Goal: Communication & Community: Answer question/provide support

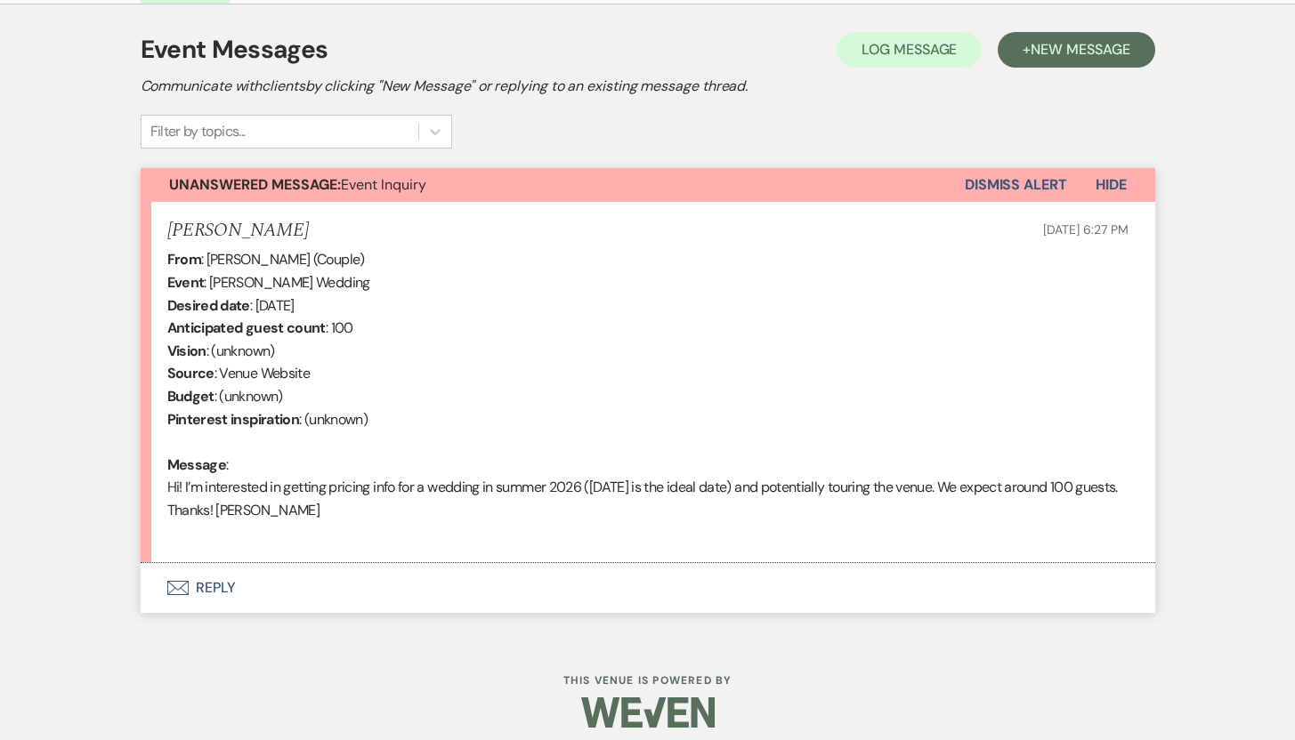
click at [221, 586] on button "Envelope Reply" at bounding box center [648, 588] width 1015 height 50
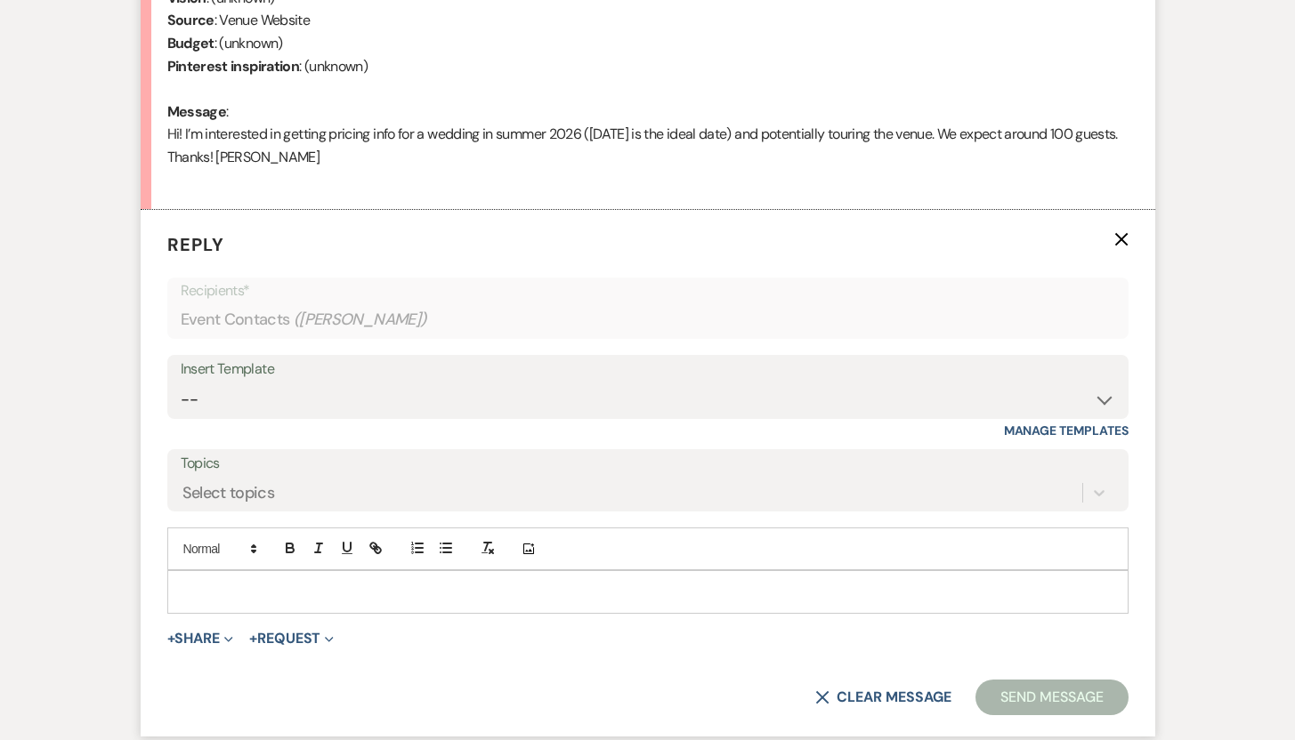
scroll to position [852, 0]
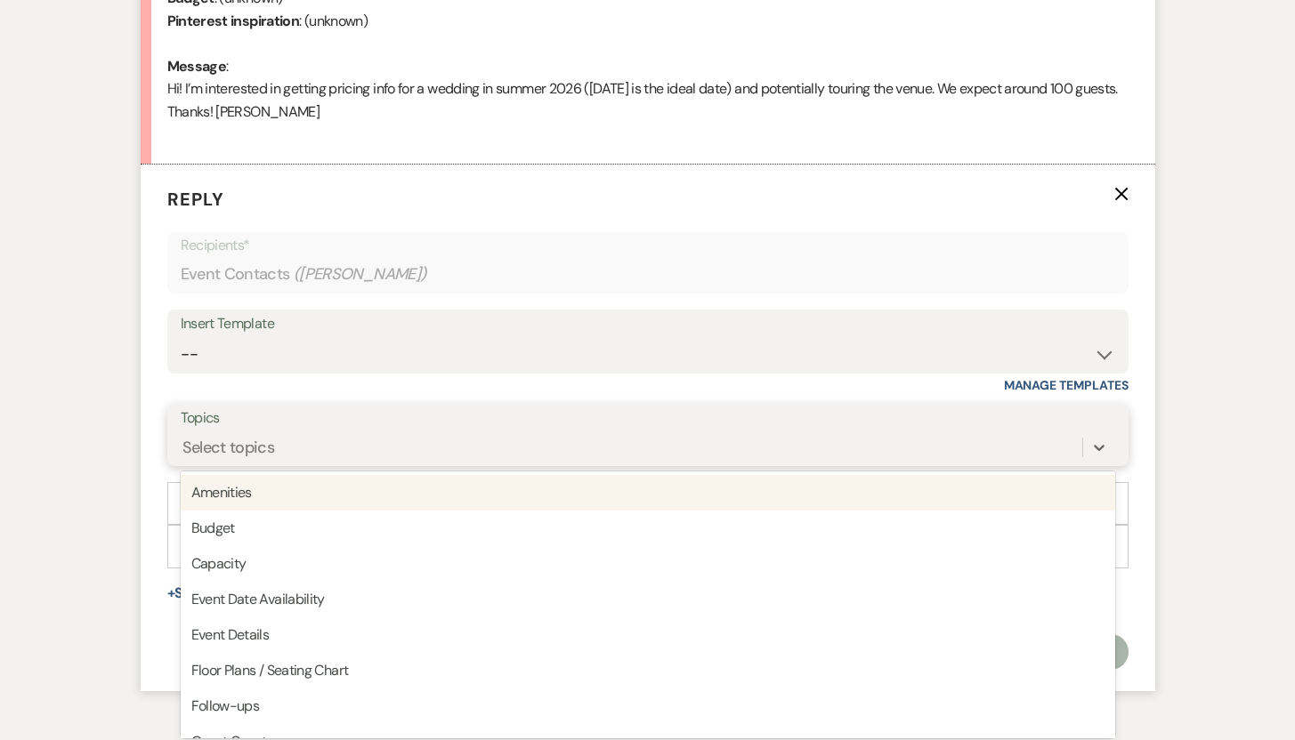
click at [615, 465] on div "option Amenities focused, 1 of 20. 20 results available. Use Up and Down to cho…" at bounding box center [648, 448] width 934 height 34
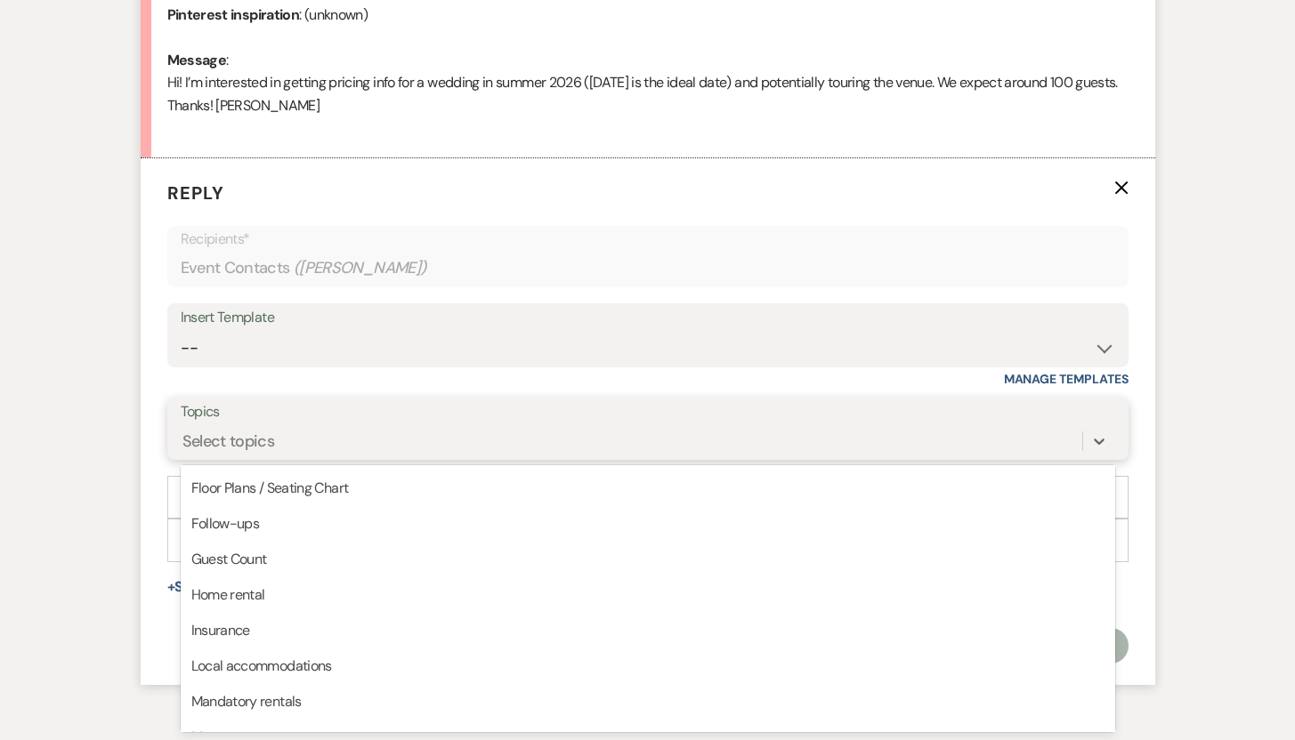
scroll to position [182, 0]
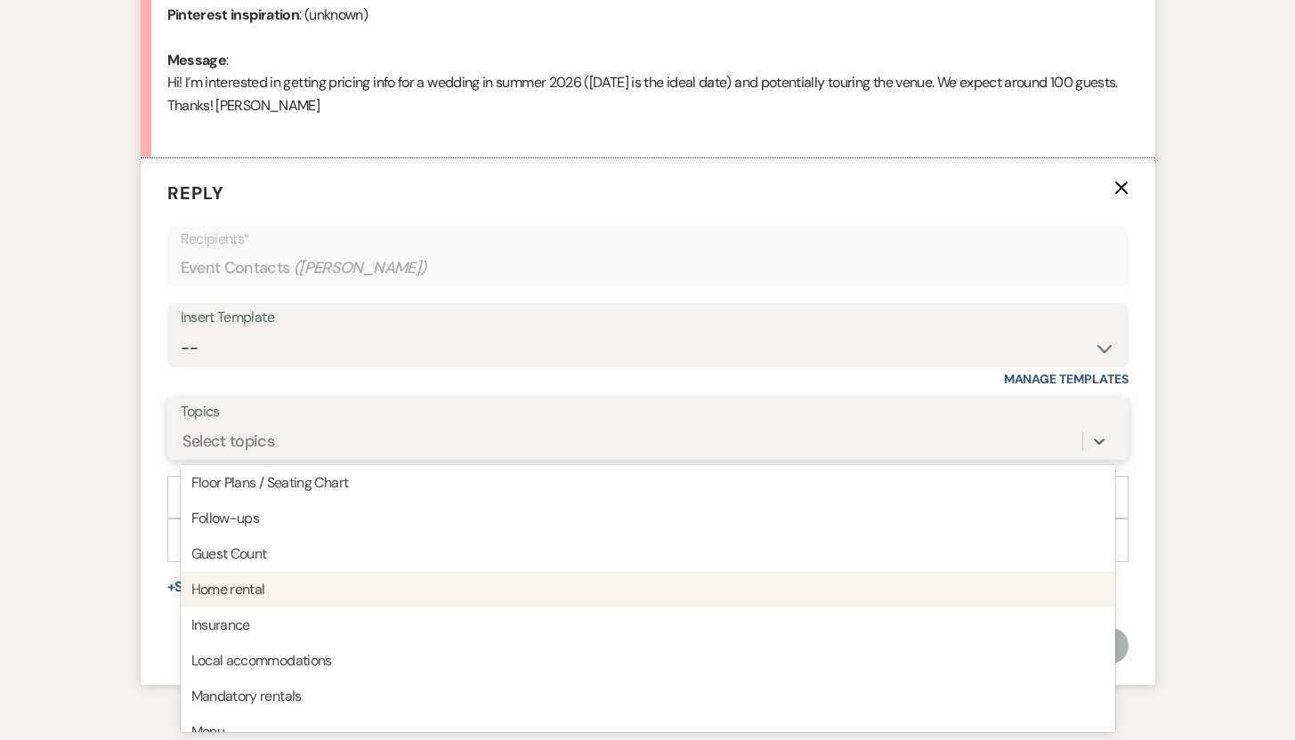
click at [383, 593] on div "Home rental" at bounding box center [648, 590] width 934 height 36
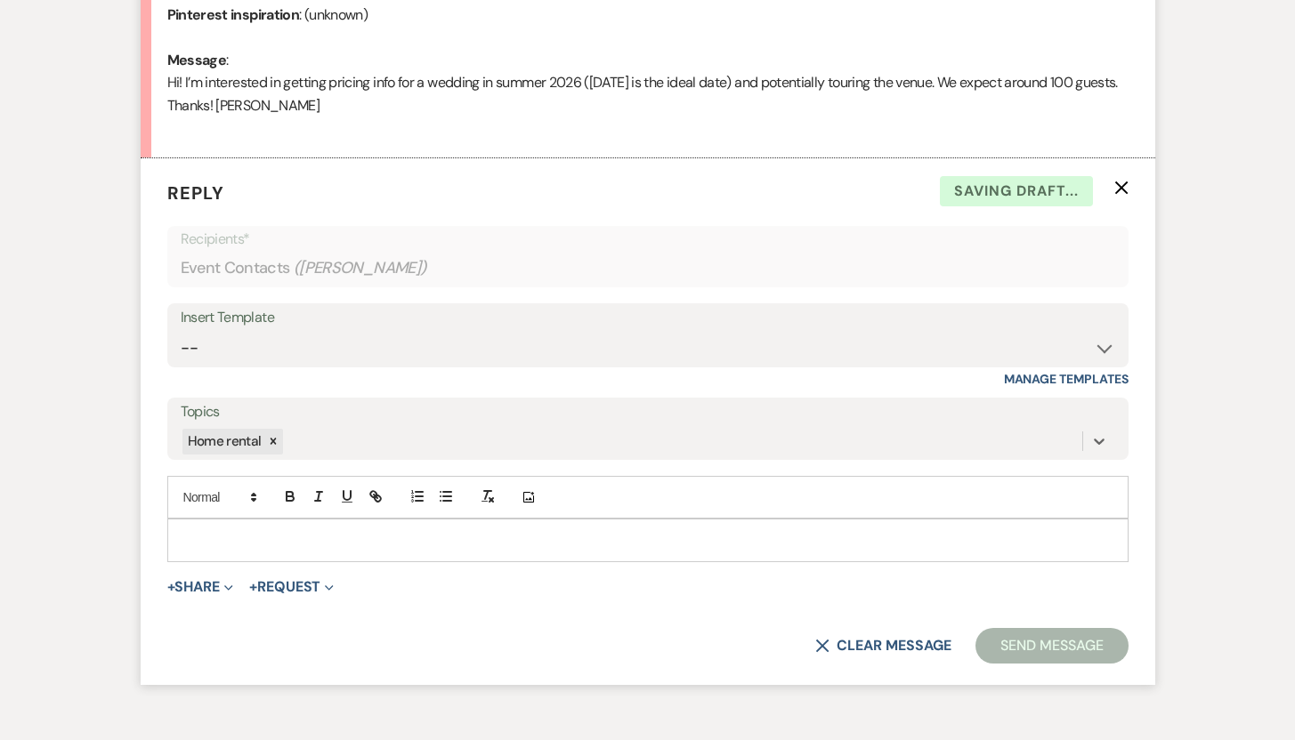
click at [316, 540] on p at bounding box center [648, 540] width 933 height 20
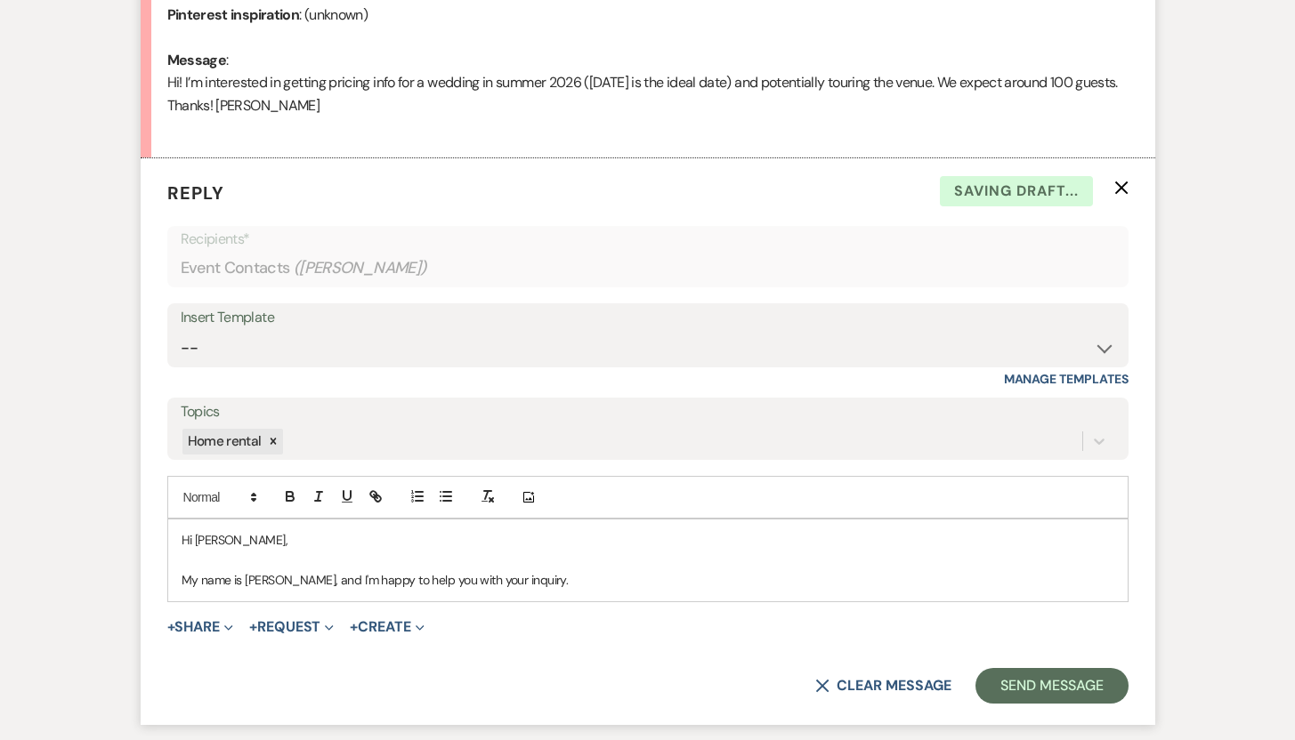
click at [562, 584] on p "My name is [PERSON_NAME], and I'm happy to help you with your inquiry." at bounding box center [648, 580] width 933 height 20
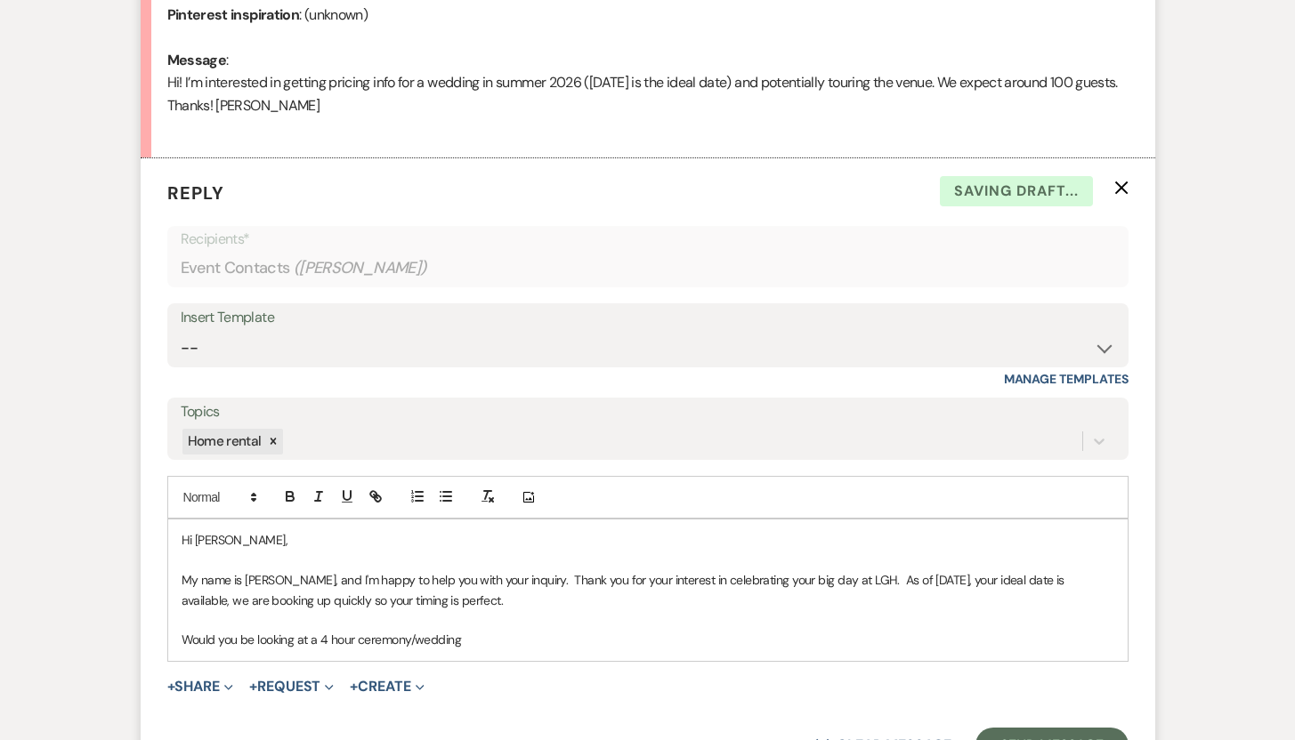
click at [359, 638] on p "Would you be looking at a 4 hour ceremony/wedding" at bounding box center [648, 640] width 933 height 20
click at [511, 641] on p "Would you be looking at a 4 hour or 8 hour ceremony/wedding" at bounding box center [648, 640] width 933 height 20
click at [339, 642] on p "Would you be looking at a 4 hour or 8 hour ceremony/wedding?" at bounding box center [648, 640] width 933 height 20
click at [330, 640] on p "Would you be looking at a 4 hour or 8 hour ceremony/wedding?" at bounding box center [648, 640] width 933 height 20
drag, startPoint x: 321, startPoint y: 642, endPoint x: 180, endPoint y: 636, distance: 141.6
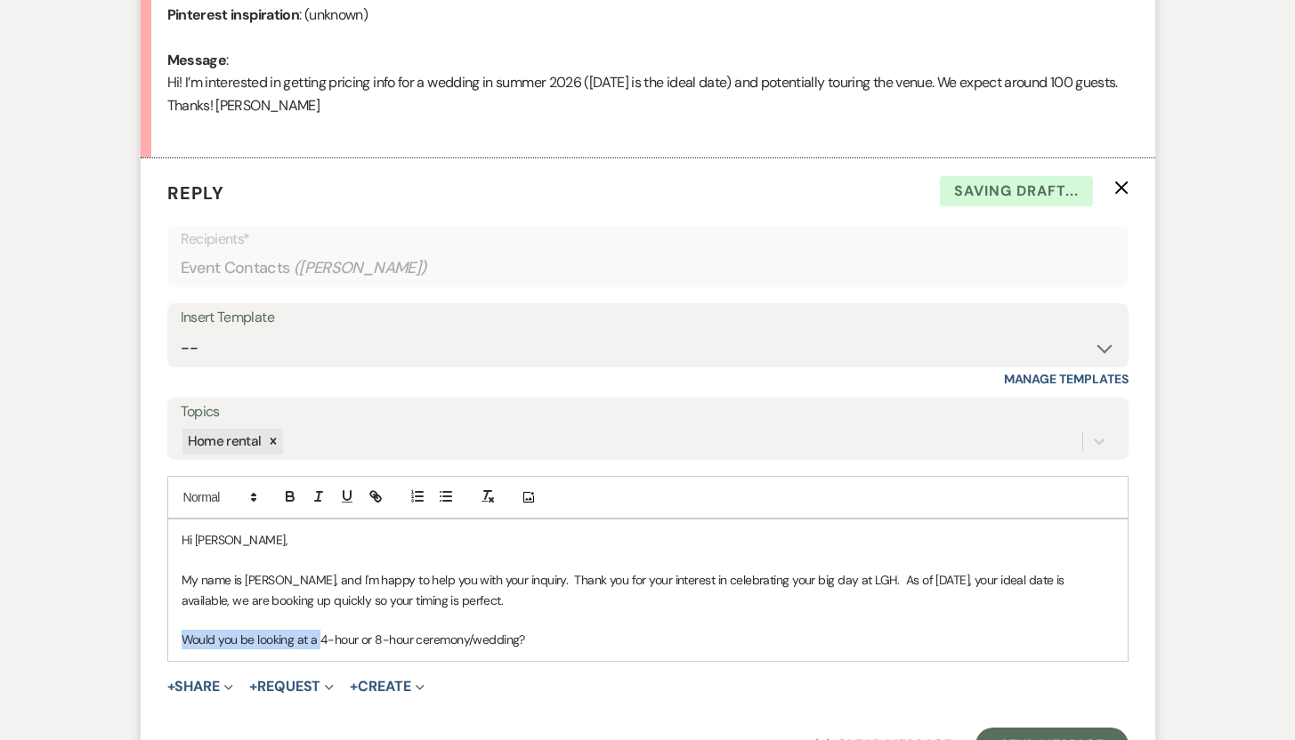
click at [180, 636] on div "Hi [PERSON_NAME], My name is [PERSON_NAME], and I'm happy to help you with your…" at bounding box center [647, 590] width 959 height 141
click at [353, 643] on p "Our wedding rentals run 4-hour or 8-hour ceremony/wedding?" at bounding box center [648, 640] width 933 height 20
click at [532, 643] on p "Our wedding rentals run 4-hour and 8-hour ceremony/wedding?" at bounding box center [648, 640] width 933 height 20
drag, startPoint x: 532, startPoint y: 643, endPoint x: 413, endPoint y: 640, distance: 119.3
click at [413, 640] on p "Our wedding rentals run 4-hour and 8-hour ceremony/wedding?" at bounding box center [648, 640] width 933 height 20
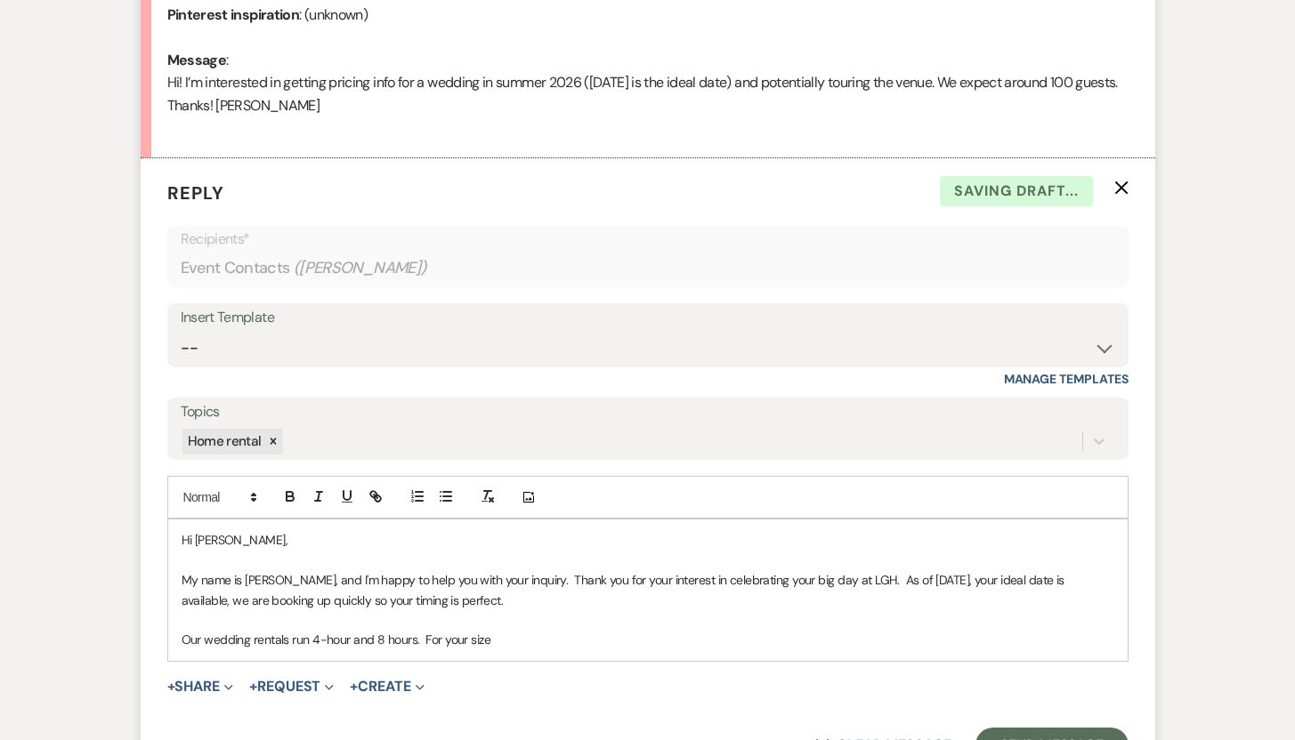
click at [327, 642] on p "Our wedding rentals run 4-hour and 8 hours. For your size" at bounding box center [648, 640] width 933 height 20
click at [493, 641] on p "Our wedding rentals run 4 hours and 8 hours. For your size" at bounding box center [648, 640] width 933 height 20
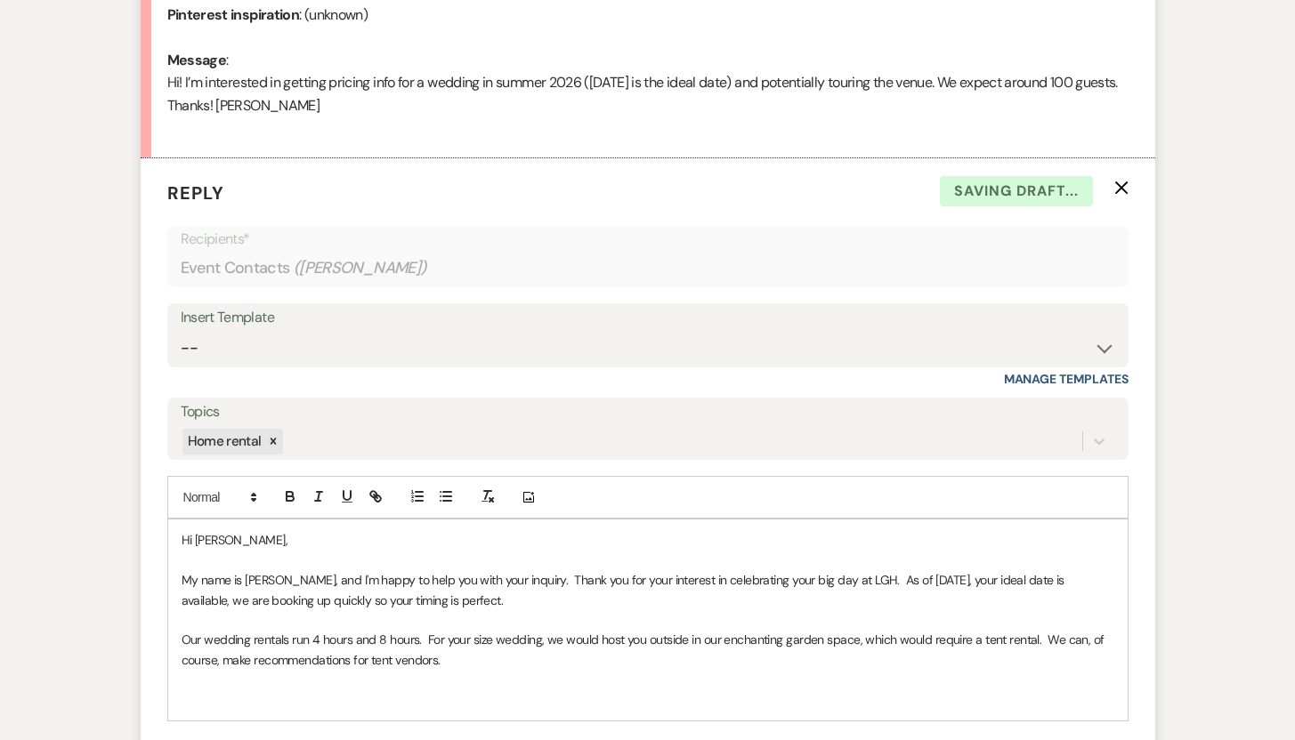
click at [474, 664] on p "Our wedding rentals run 4 hours and 8 hours. For your size wedding, we would ho…" at bounding box center [648, 650] width 933 height 40
click at [458, 659] on p "Our wedding rentals run 4 hours and 8 hours. For your size wedding, we would ho…" at bounding box center [648, 650] width 933 height 40
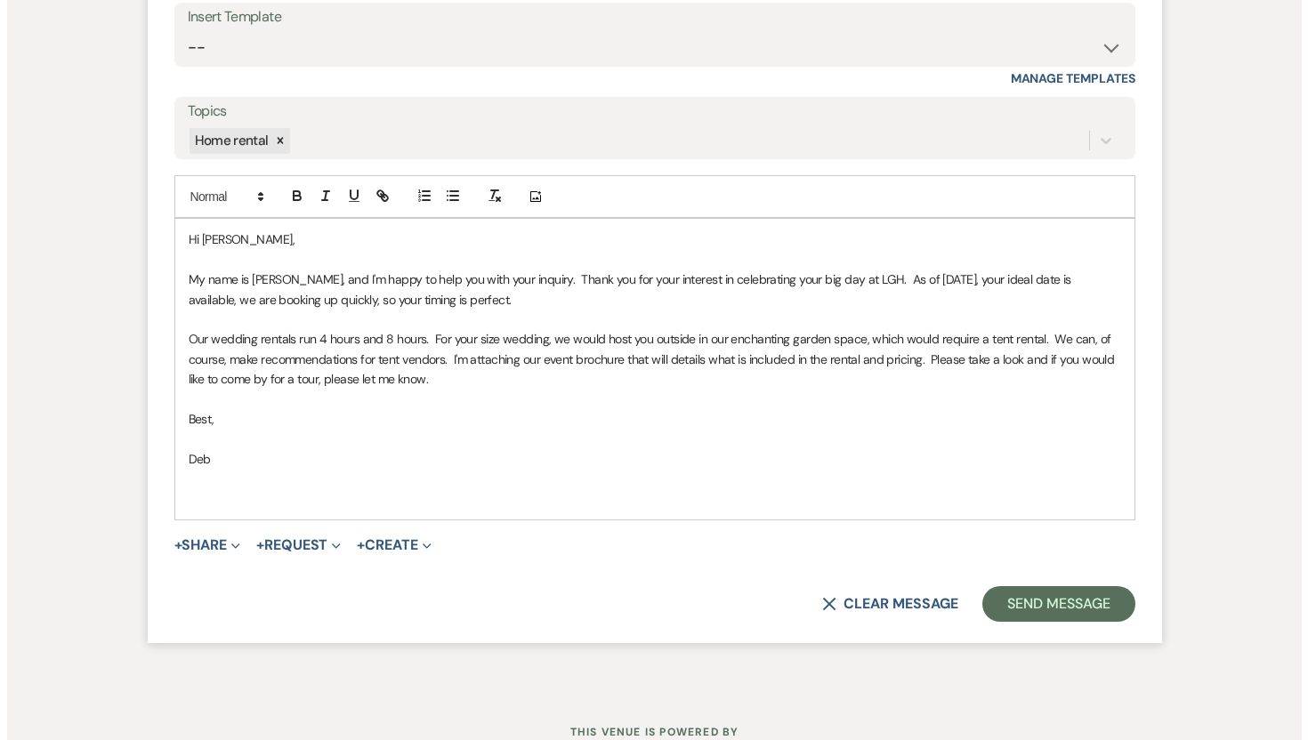
scroll to position [1203, 0]
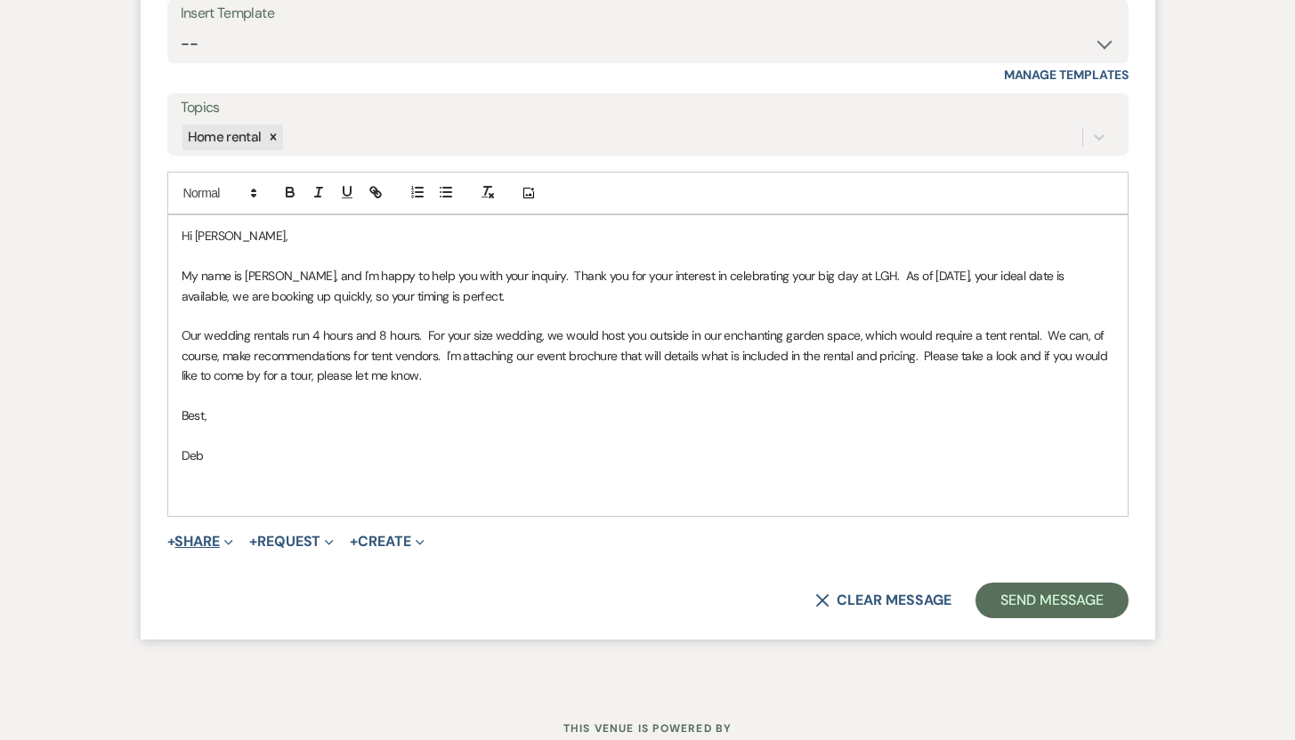
click at [211, 538] on button "+ Share Expand" at bounding box center [200, 542] width 67 height 14
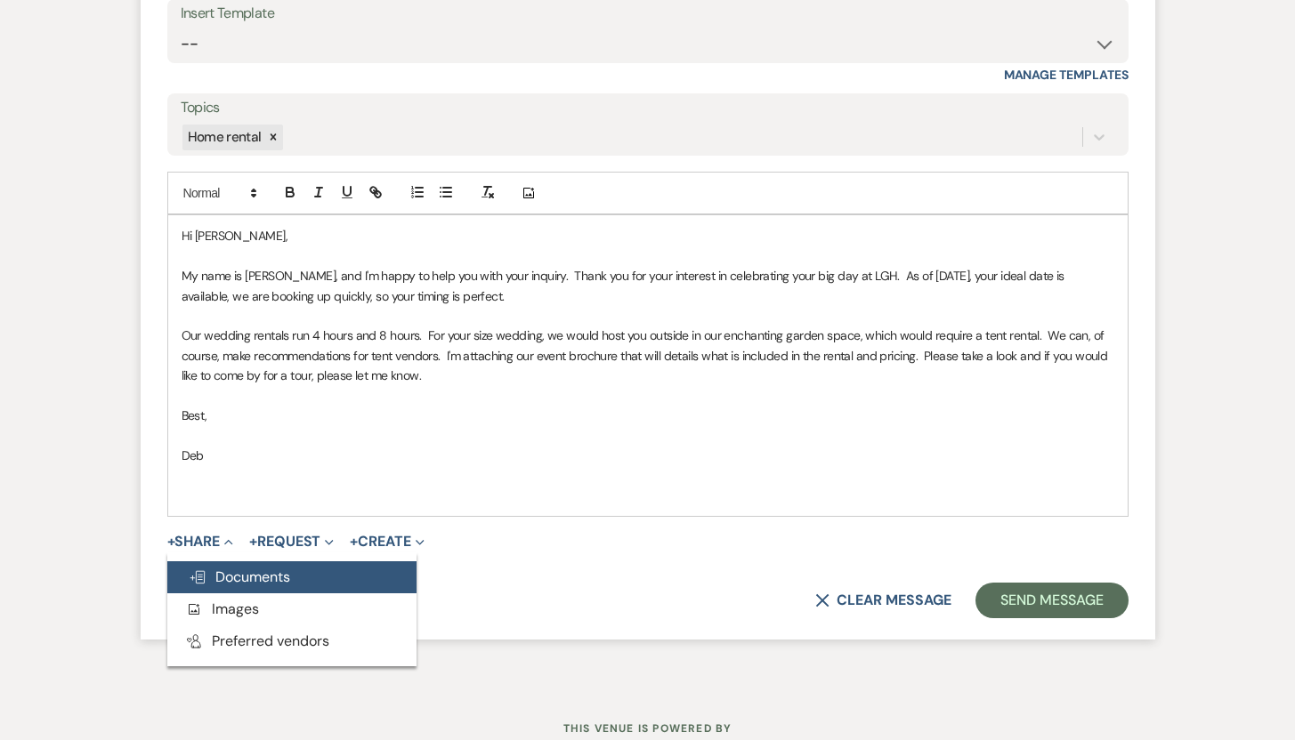
click at [229, 573] on span "Doc Upload Documents" at bounding box center [239, 577] width 101 height 19
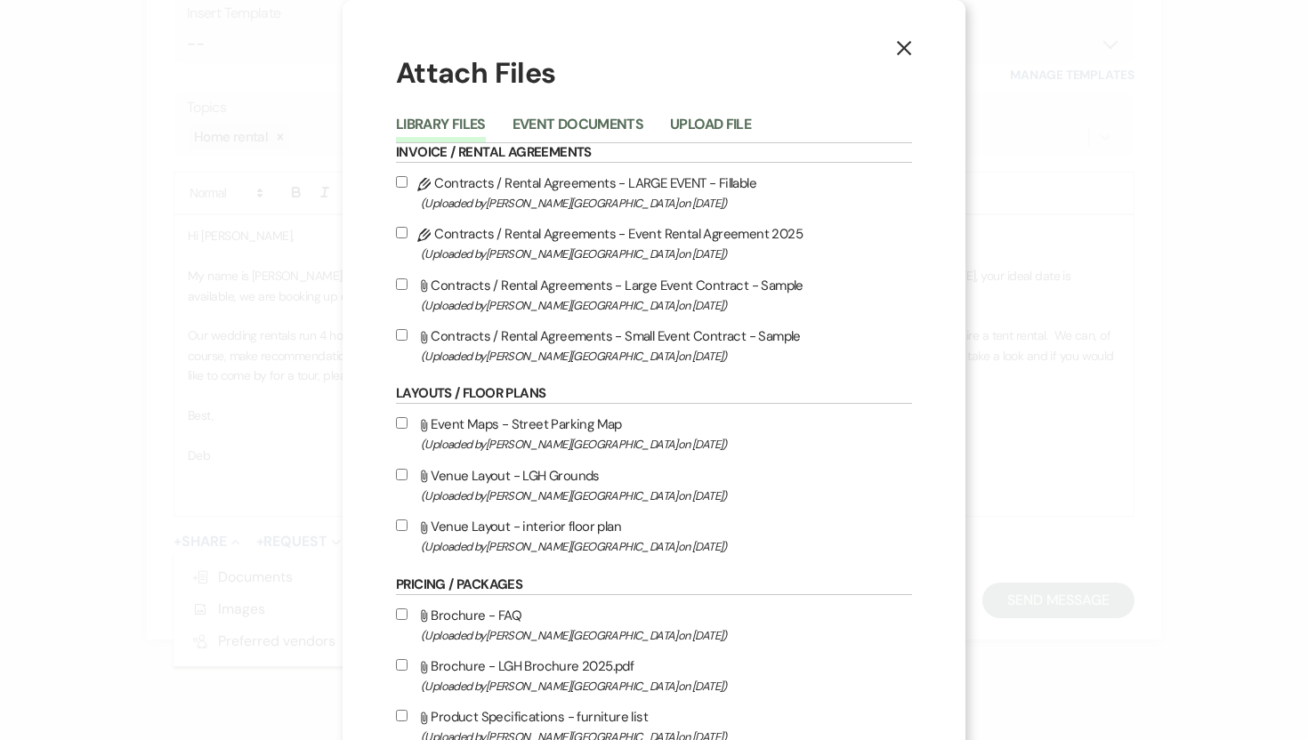
click at [398, 670] on input "Attach File Brochure - LGH Brochure 2025.pdf (Uploaded by [PERSON_NAME] House o…" at bounding box center [402, 665] width 12 height 12
checkbox input "true"
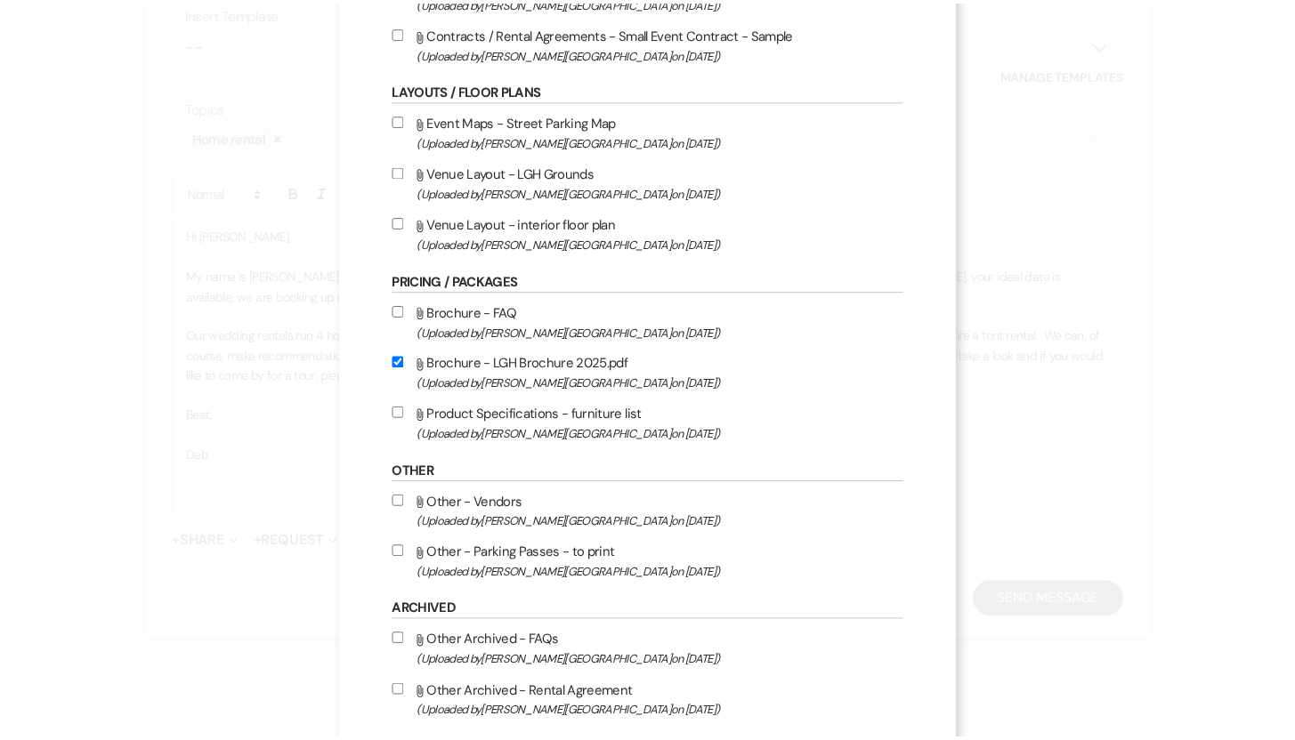
scroll to position [400, 0]
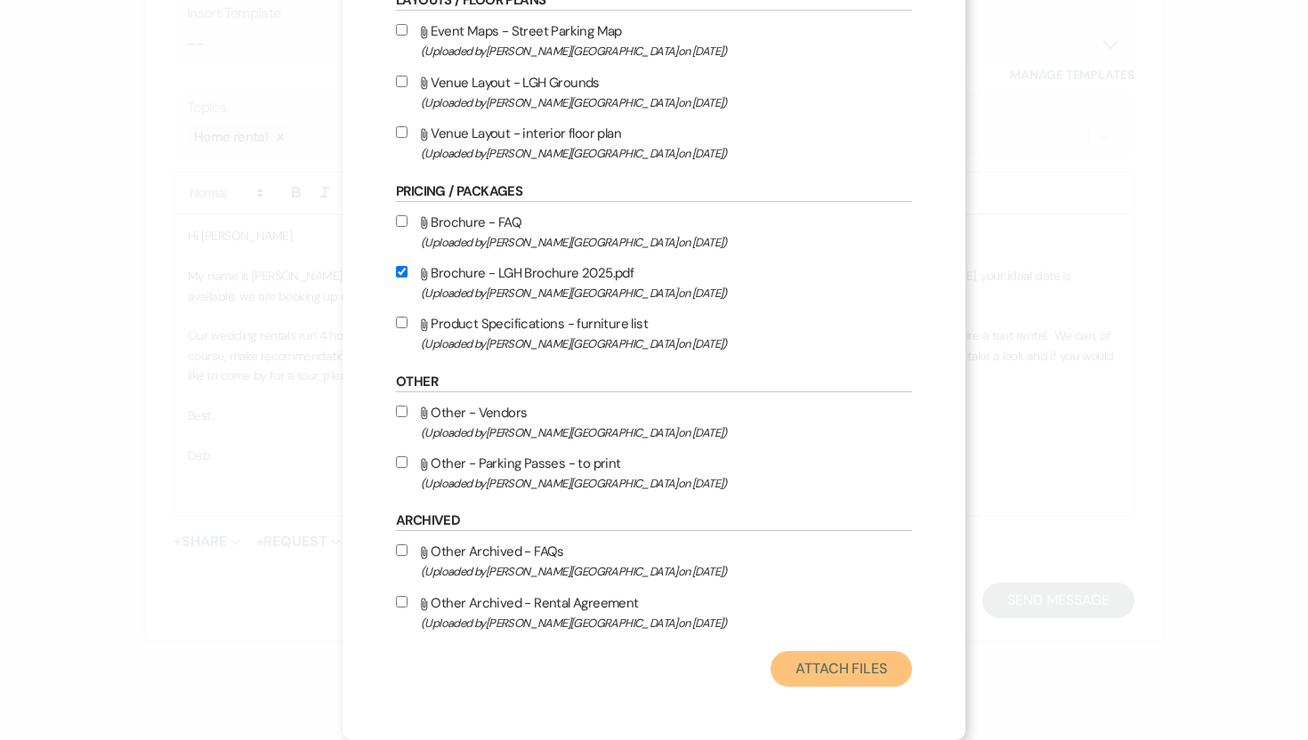
click at [856, 669] on button "Attach Files" at bounding box center [841, 669] width 141 height 36
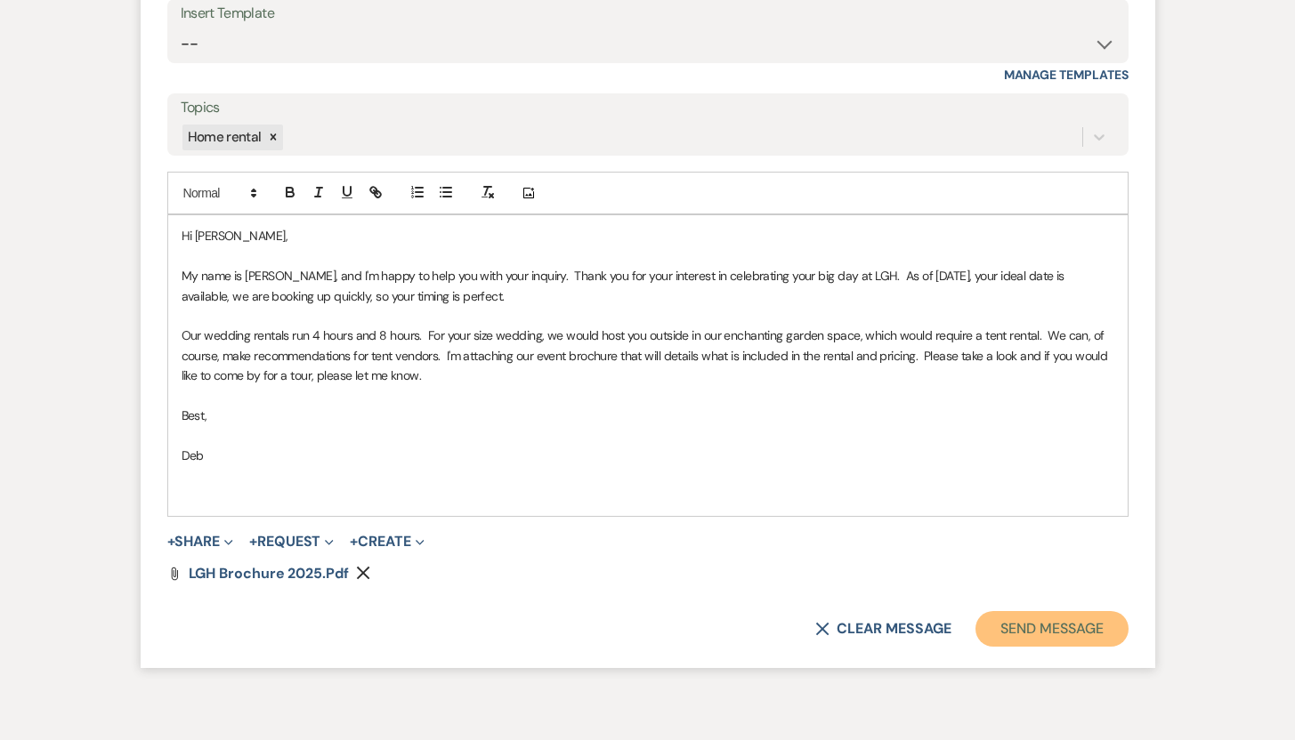
click at [1019, 632] on button "Send Message" at bounding box center [1051, 629] width 152 height 36
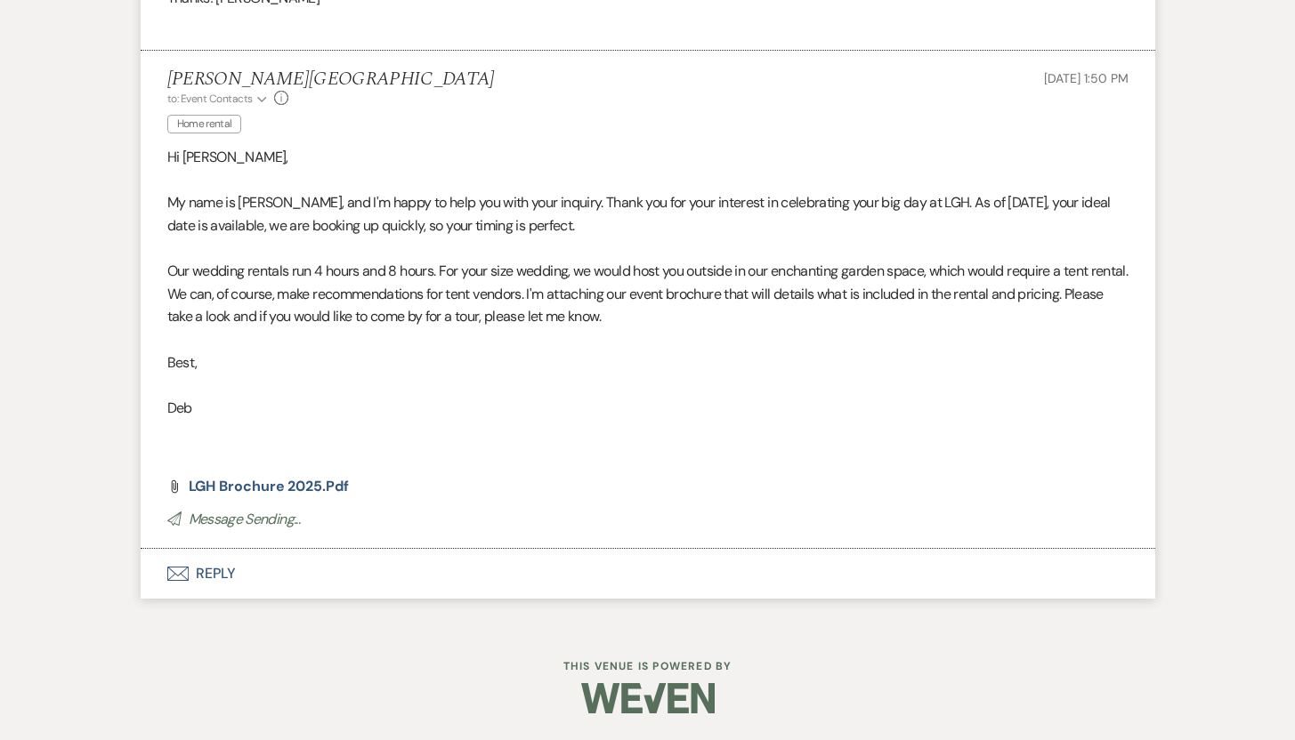
scroll to position [983, 0]
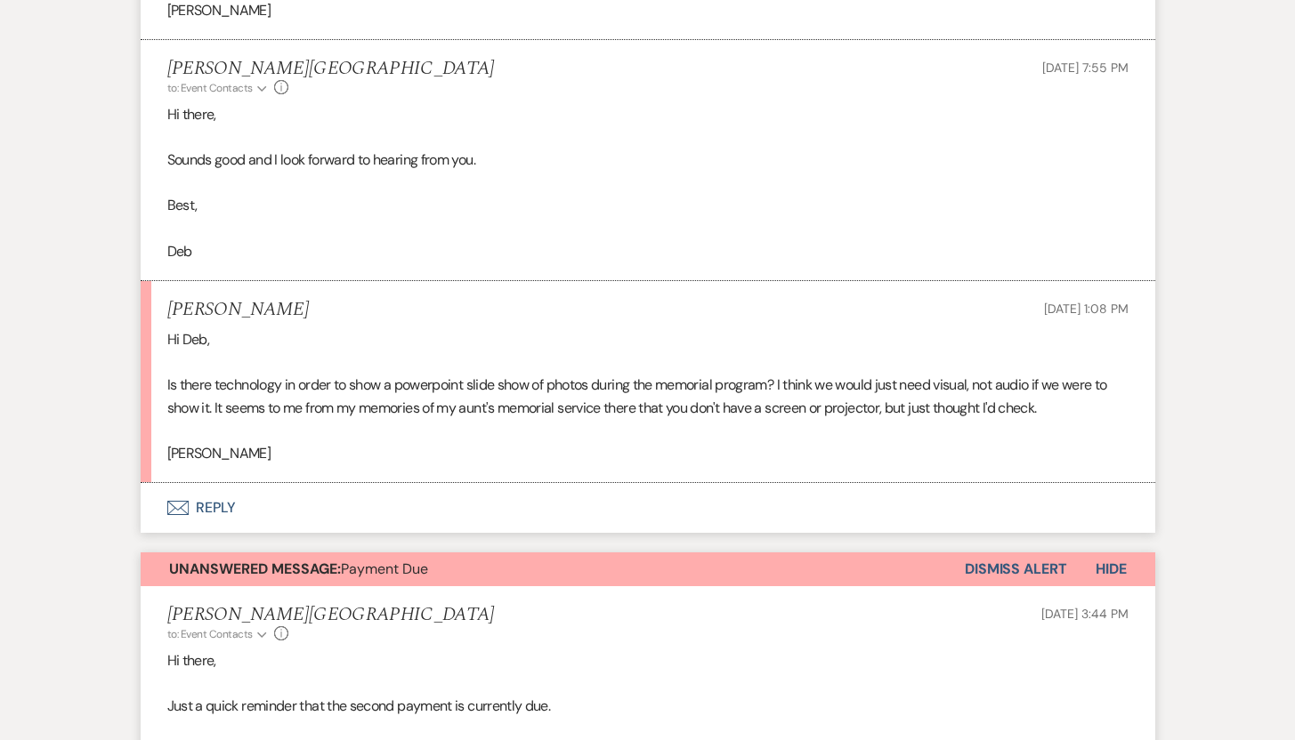
scroll to position [2609, 0]
click at [220, 505] on button "Envelope Reply" at bounding box center [648, 509] width 1015 height 50
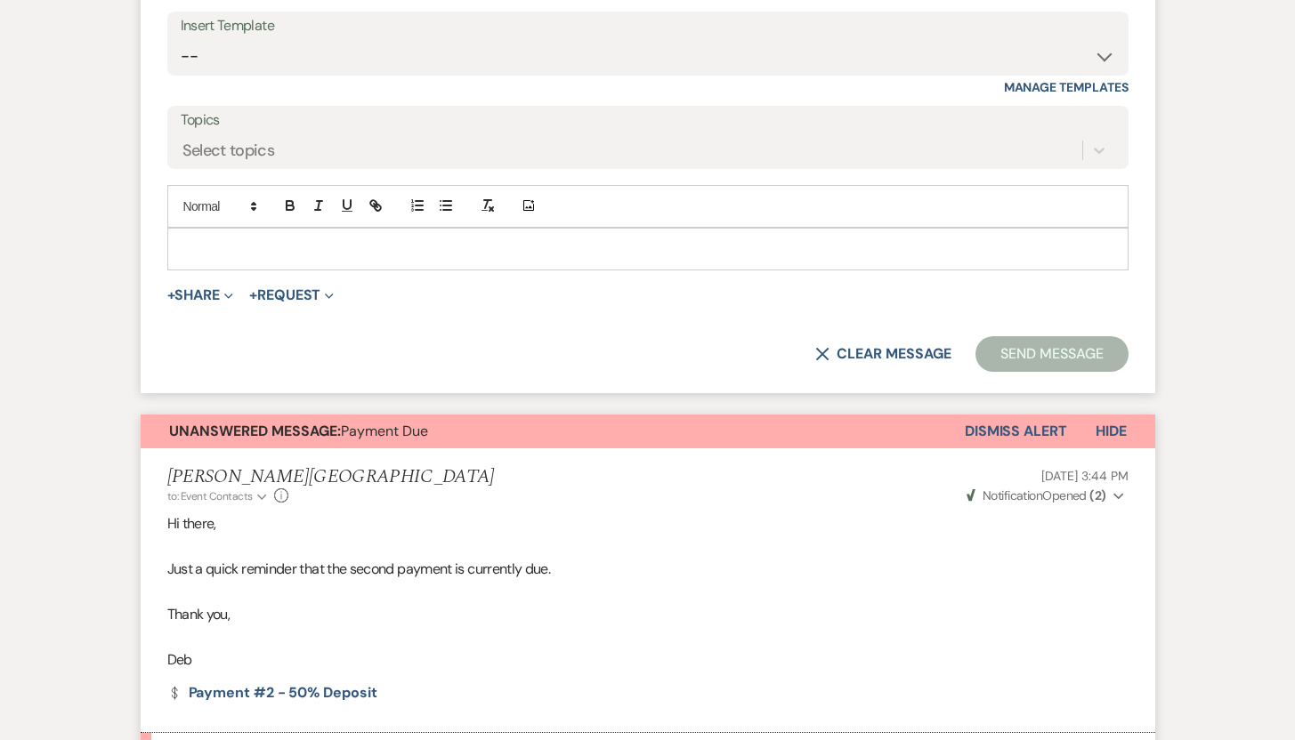
scroll to position [3224, 0]
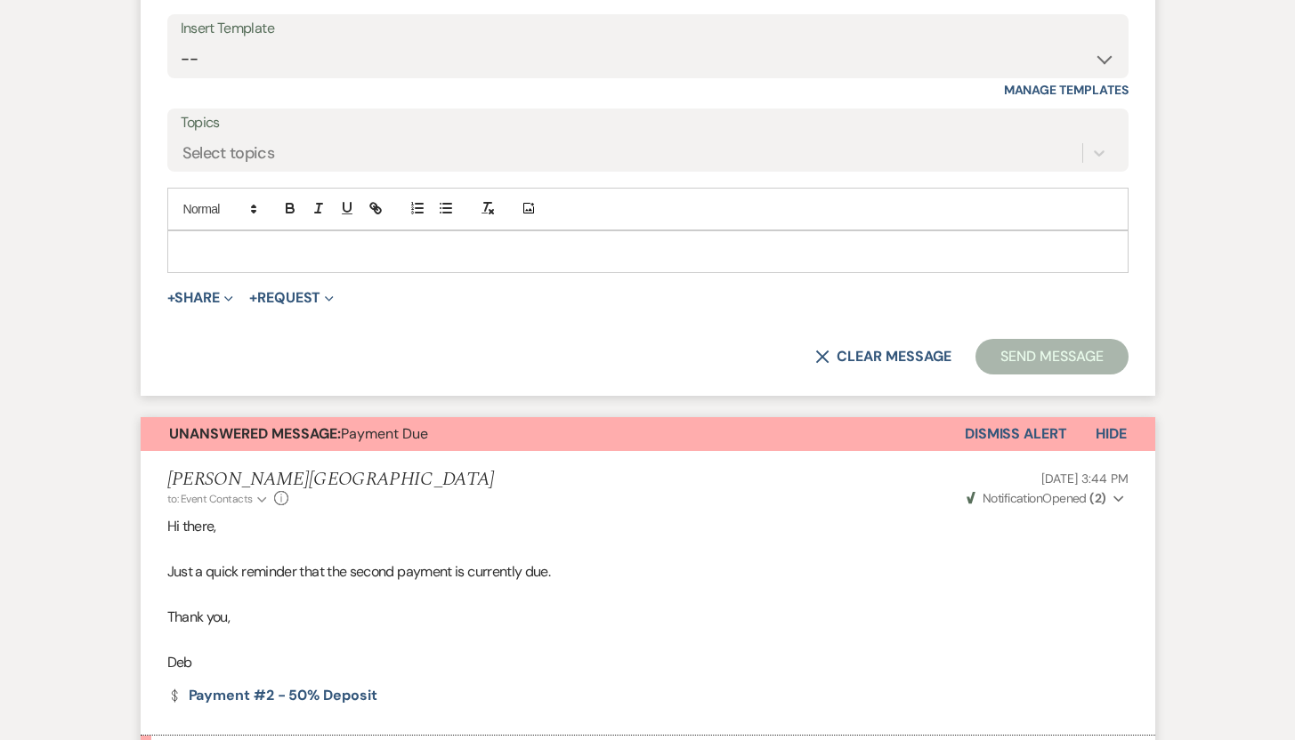
click at [643, 254] on p at bounding box center [648, 252] width 933 height 20
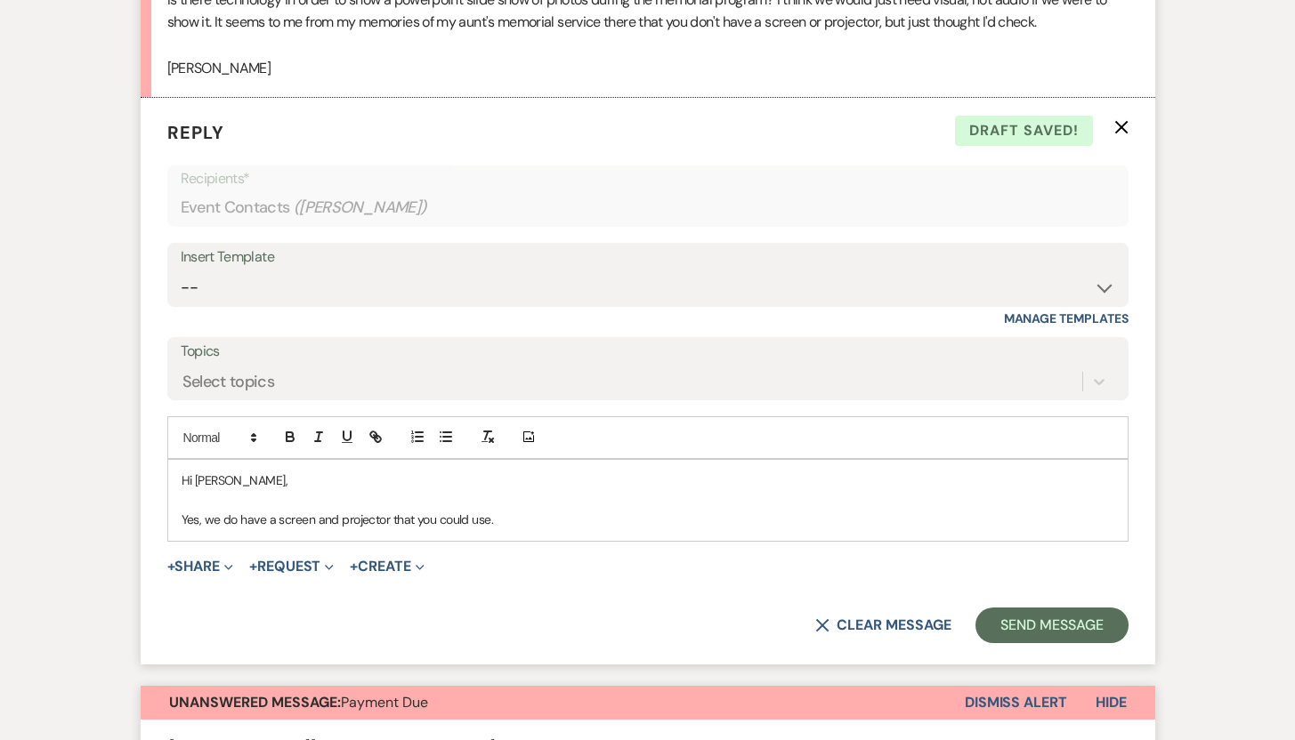
scroll to position [2998, 0]
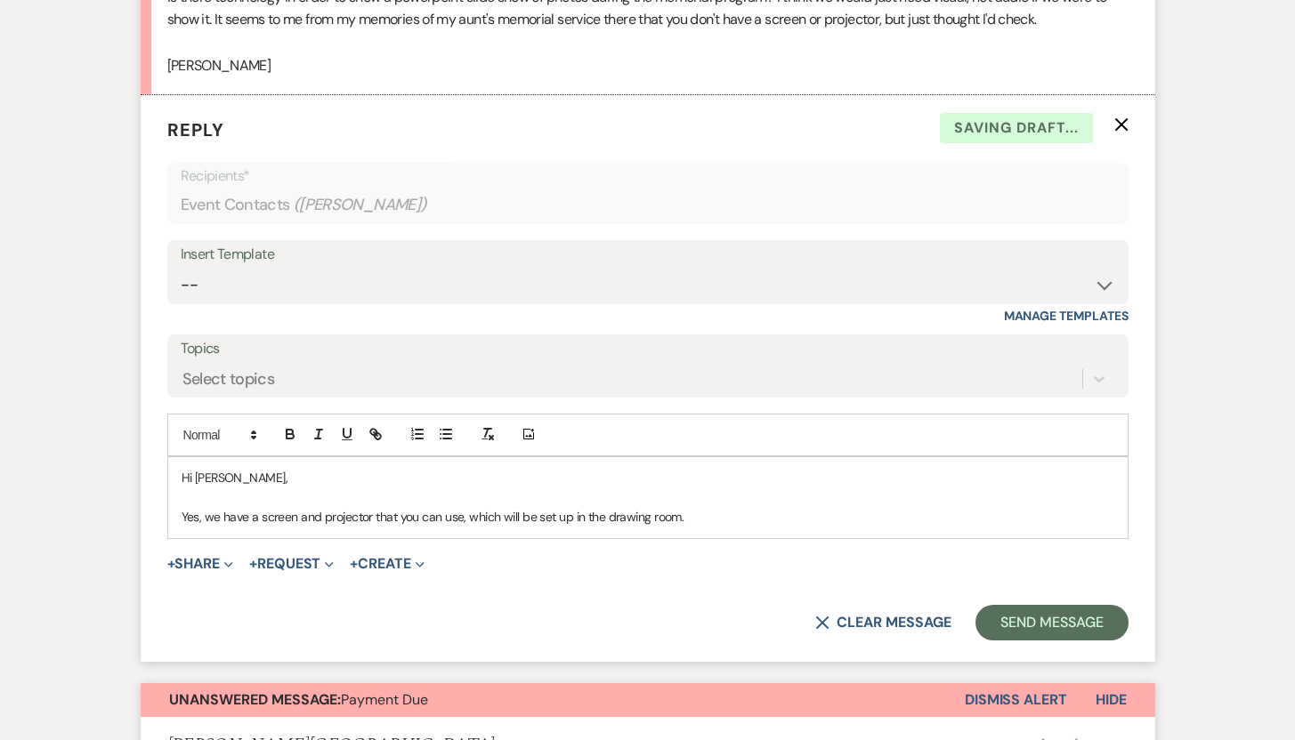
click at [690, 512] on p "Yes, we have a screen and projector that you can use, which will be set up in t…" at bounding box center [648, 517] width 933 height 20
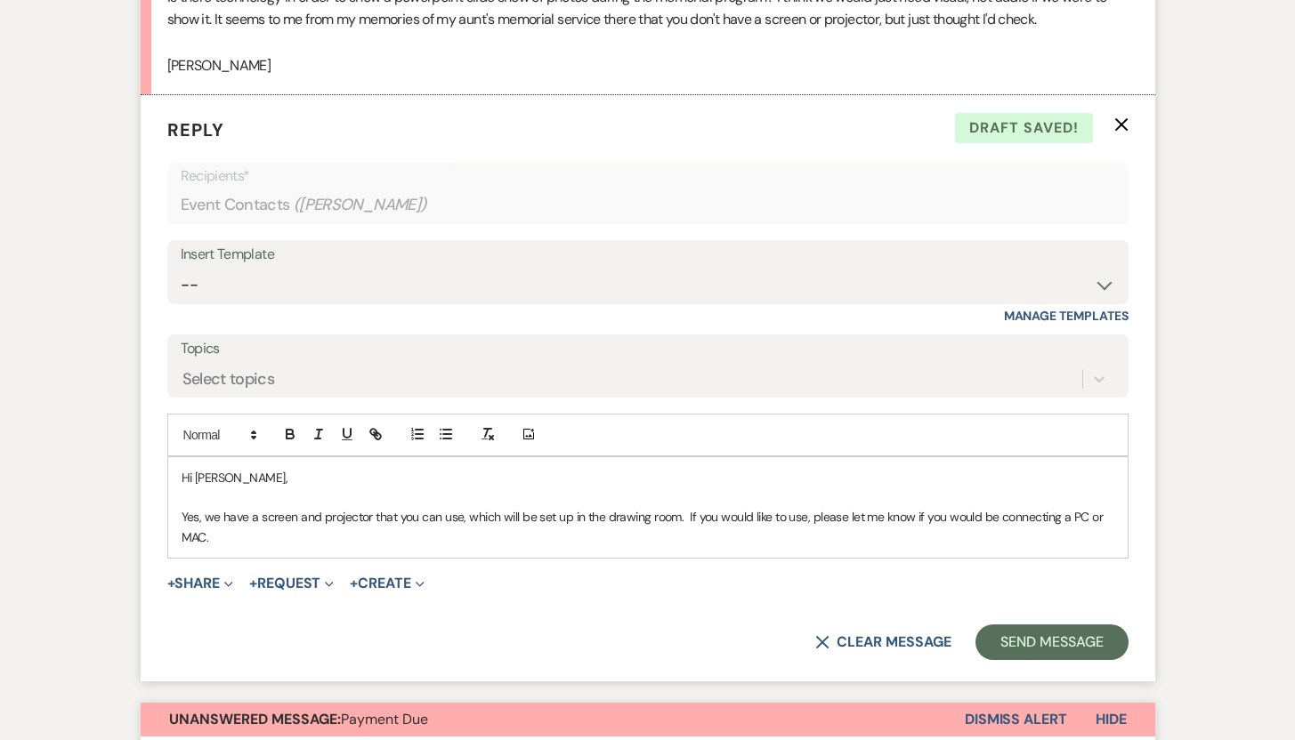
click at [196, 539] on p "Yes, we have a screen and projector that you can use, which will be set up in t…" at bounding box center [648, 527] width 933 height 40
click at [386, 546] on p "Yes, we have a screen and projector that you can use, which will be set up in t…" at bounding box center [648, 527] width 933 height 40
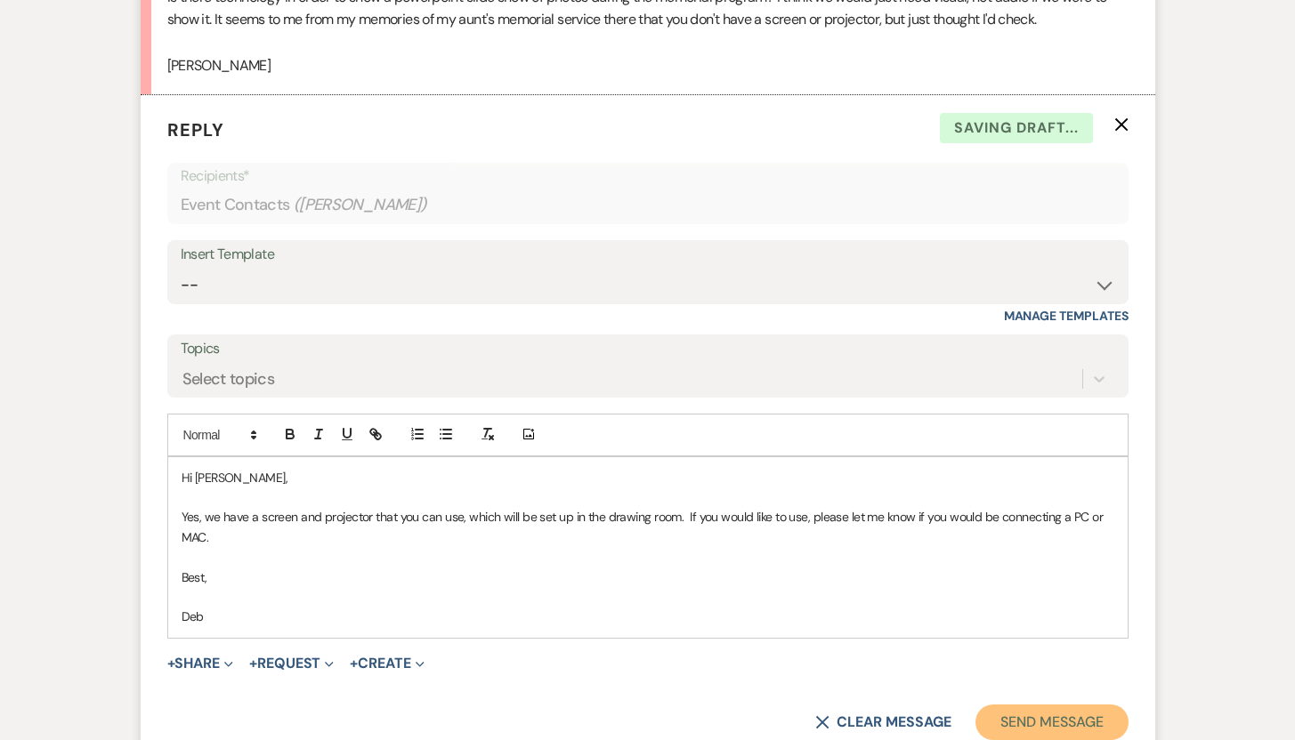
click at [1015, 715] on button "Send Message" at bounding box center [1051, 723] width 152 height 36
